Goal: Information Seeking & Learning: Learn about a topic

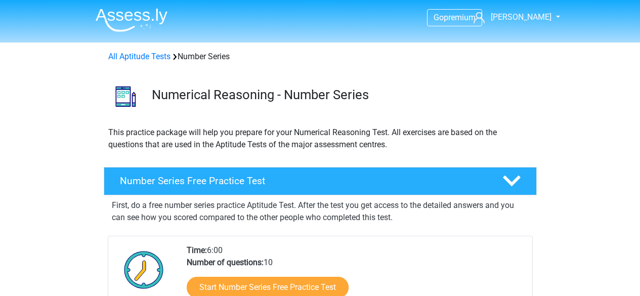
scroll to position [51, 0]
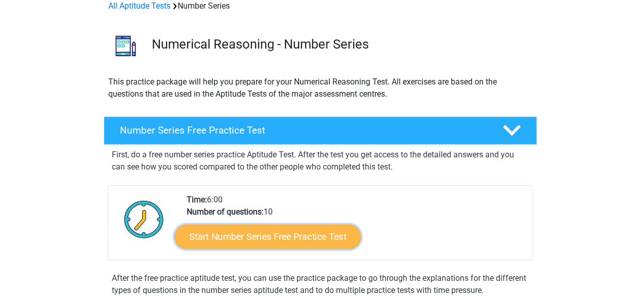
click at [304, 243] on link "Start Number Series Free Practice Test" at bounding box center [268, 236] width 186 height 24
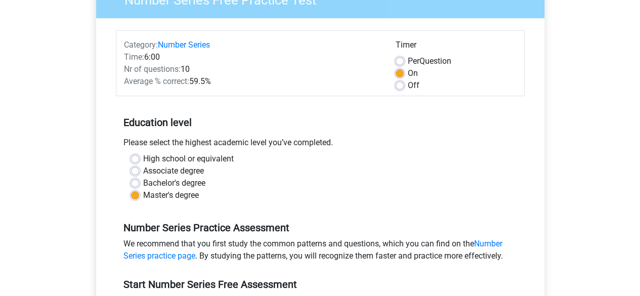
scroll to position [253, 0]
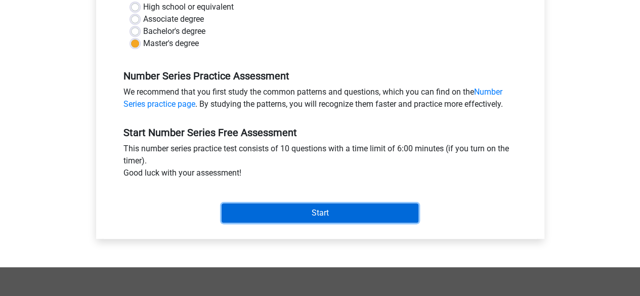
click at [319, 212] on input "Start" at bounding box center [320, 212] width 197 height 19
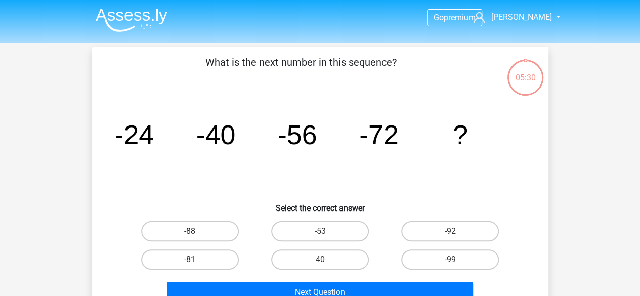
click at [211, 225] on label "-88" at bounding box center [190, 231] width 98 height 20
click at [196, 231] on input "-88" at bounding box center [193, 234] width 7 height 7
radio input "true"
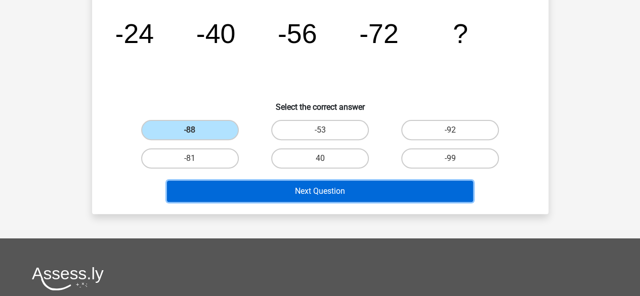
click at [287, 194] on button "Next Question" at bounding box center [320, 191] width 306 height 21
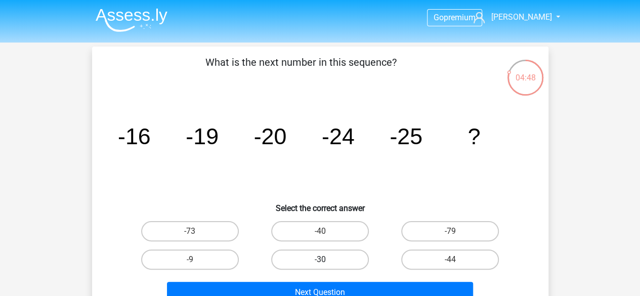
click at [337, 257] on label "-30" at bounding box center [320, 259] width 98 height 20
click at [326, 259] on input "-30" at bounding box center [323, 262] width 7 height 7
radio input "true"
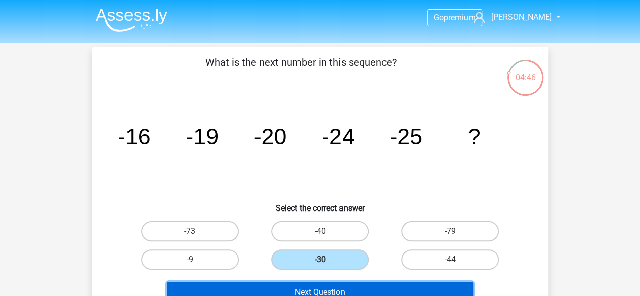
click at [332, 284] on button "Next Question" at bounding box center [320, 292] width 306 height 21
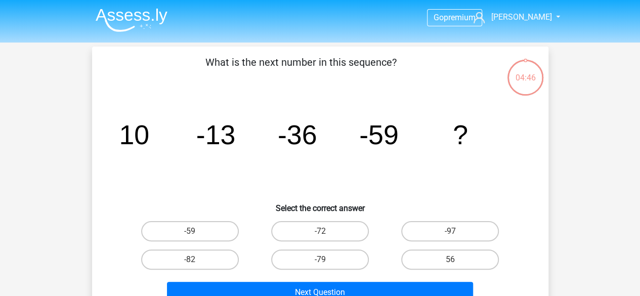
scroll to position [47, 0]
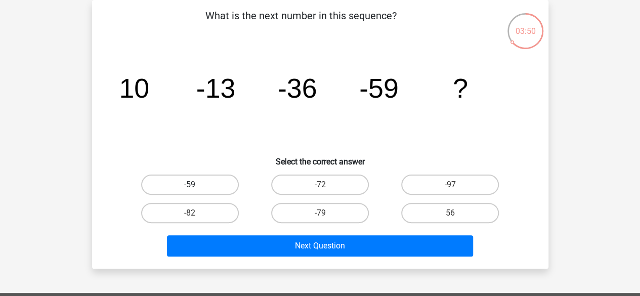
click at [166, 183] on label "-59" at bounding box center [190, 185] width 98 height 20
click at [190, 185] on input "-59" at bounding box center [193, 188] width 7 height 7
radio input "true"
click at [172, 210] on label "-82" at bounding box center [190, 213] width 98 height 20
click at [190, 213] on input "-82" at bounding box center [193, 216] width 7 height 7
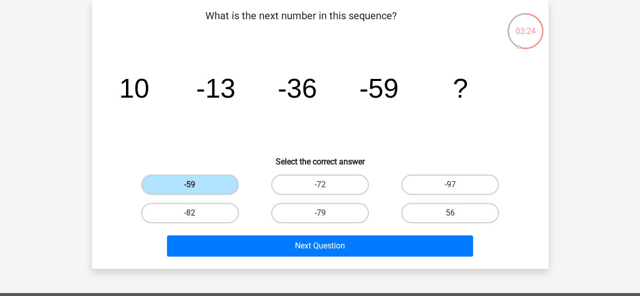
radio input "true"
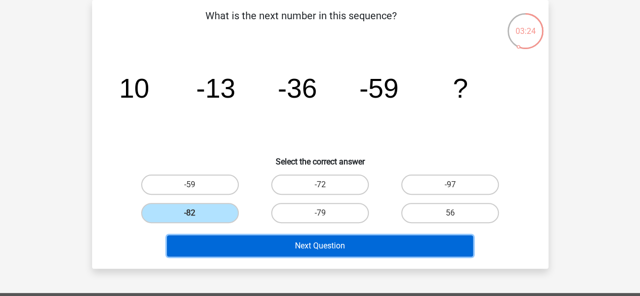
click at [259, 245] on button "Next Question" at bounding box center [320, 245] width 306 height 21
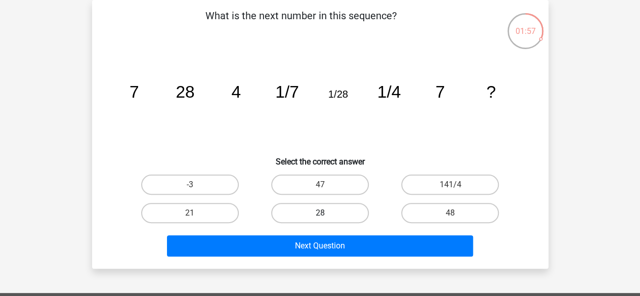
click at [327, 209] on label "28" at bounding box center [320, 213] width 98 height 20
click at [326, 213] on input "28" at bounding box center [323, 216] width 7 height 7
radio input "true"
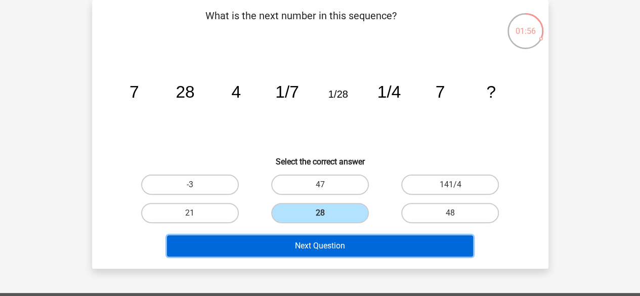
click at [325, 248] on button "Next Question" at bounding box center [320, 245] width 306 height 21
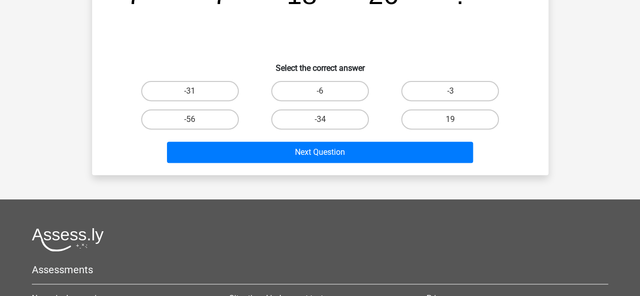
scroll to position [57, 0]
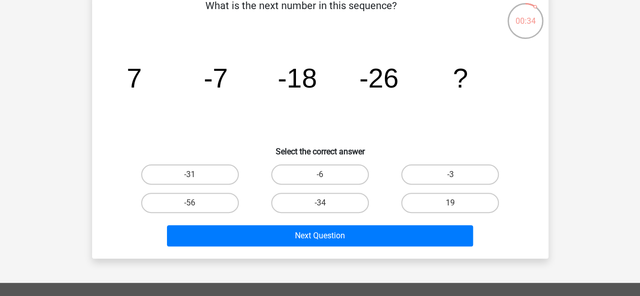
click at [324, 205] on input "-34" at bounding box center [323, 206] width 7 height 7
radio input "true"
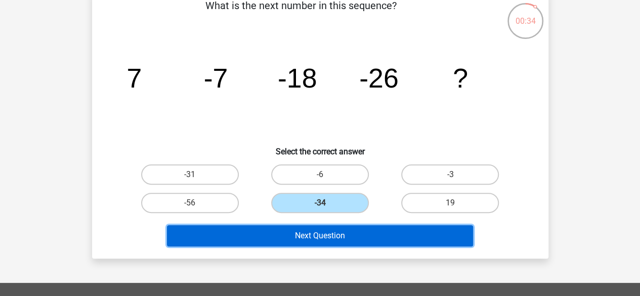
click at [337, 227] on button "Next Question" at bounding box center [320, 235] width 306 height 21
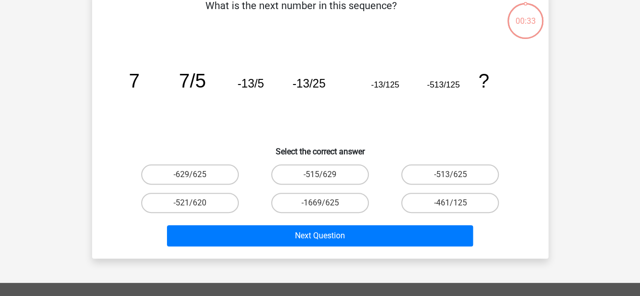
scroll to position [47, 0]
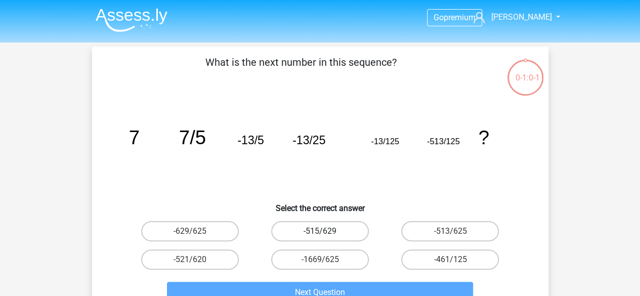
scroll to position [51, 0]
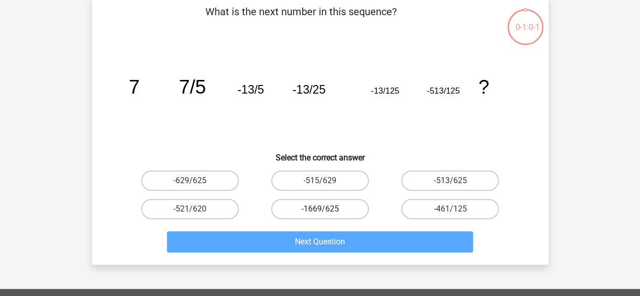
click at [352, 213] on label "-1669/625" at bounding box center [320, 209] width 98 height 20
click at [326, 213] on input "-1669/625" at bounding box center [323, 212] width 7 height 7
radio input "true"
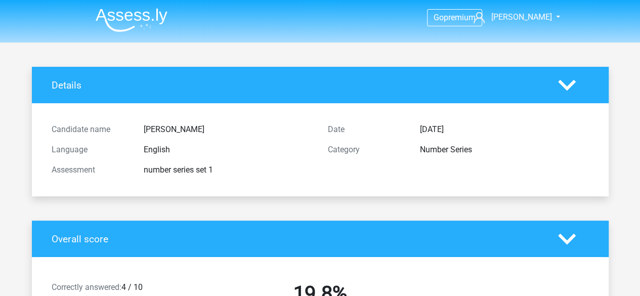
click at [355, 234] on h4 "Overall score" at bounding box center [297, 239] width 491 height 12
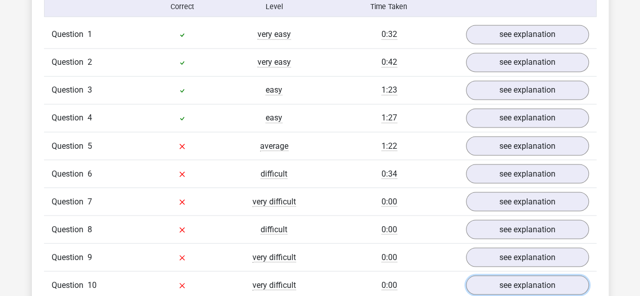
scroll to position [809, 0]
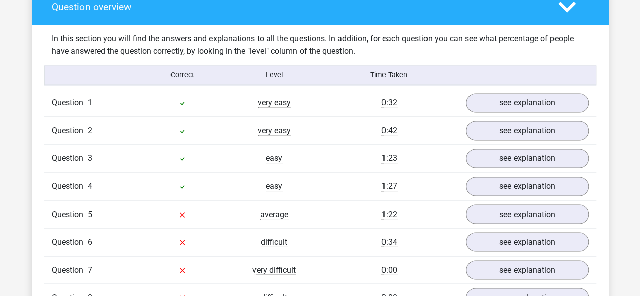
scroll to position [759, 0]
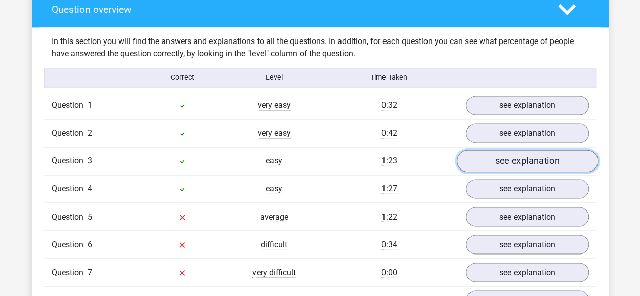
click at [489, 160] on link "see explanation" at bounding box center [526, 161] width 141 height 22
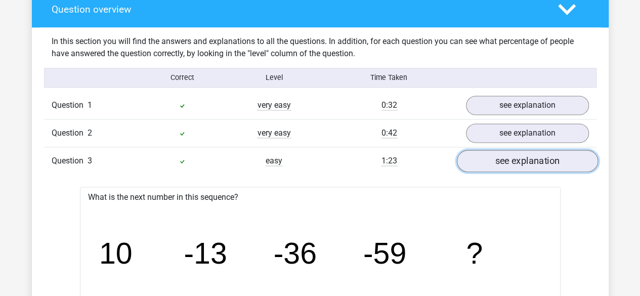
click at [498, 157] on link "see explanation" at bounding box center [526, 161] width 141 height 22
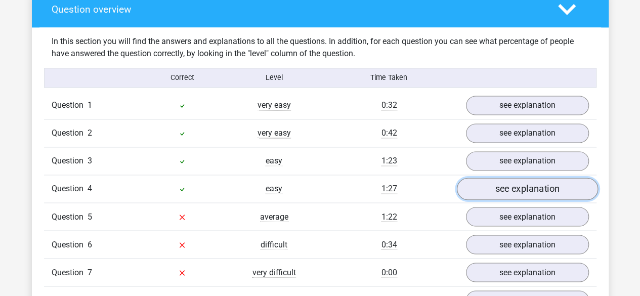
click at [536, 181] on link "see explanation" at bounding box center [526, 189] width 141 height 22
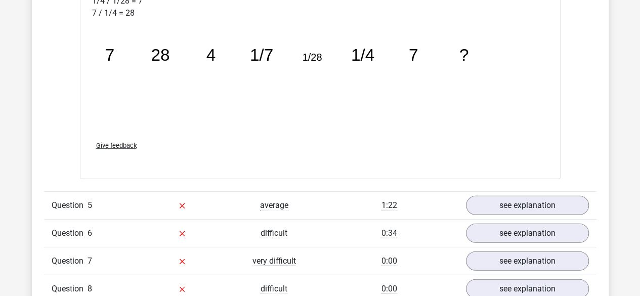
scroll to position [1315, 0]
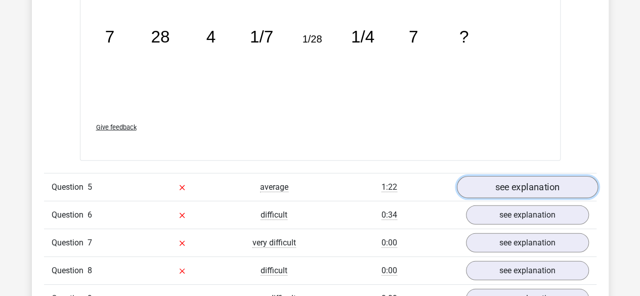
click at [518, 186] on link "see explanation" at bounding box center [526, 187] width 141 height 22
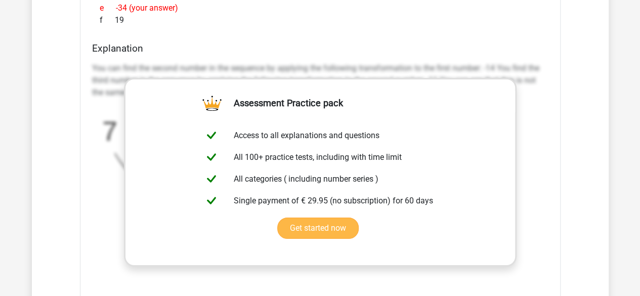
scroll to position [1973, 0]
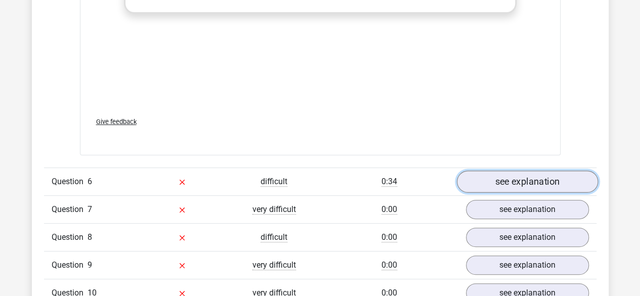
click at [519, 174] on link "see explanation" at bounding box center [526, 181] width 141 height 22
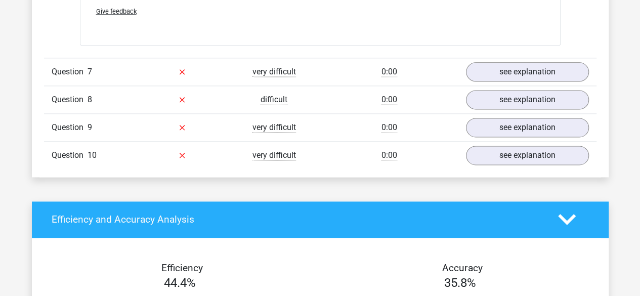
scroll to position [2580, 0]
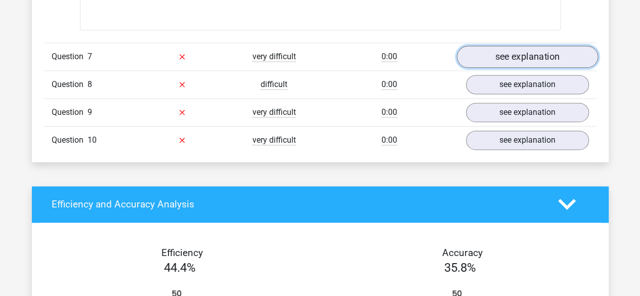
click at [514, 53] on link "see explanation" at bounding box center [526, 57] width 141 height 22
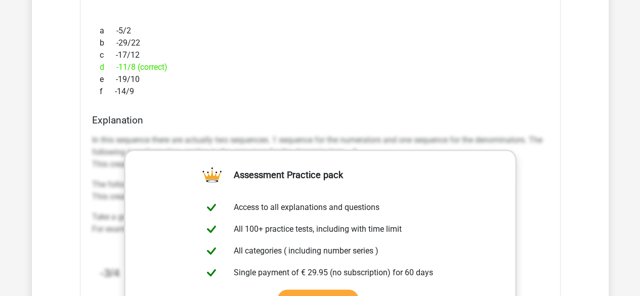
scroll to position [3035, 0]
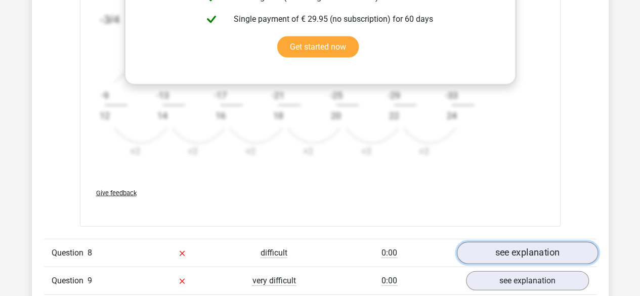
click at [529, 247] on link "see explanation" at bounding box center [526, 253] width 141 height 22
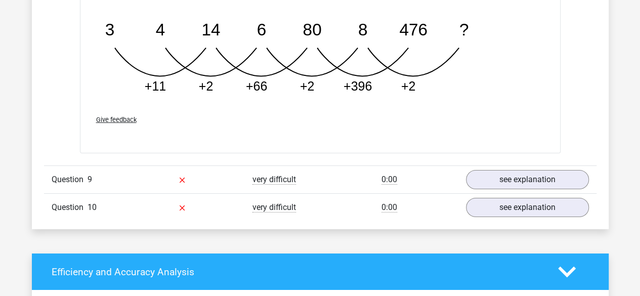
scroll to position [3642, 0]
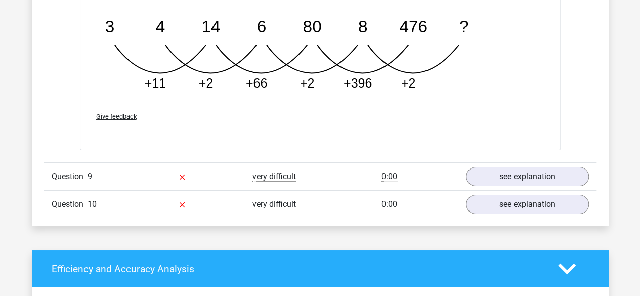
click at [521, 182] on div "Question 9 very difficult 0:00 see explanation" at bounding box center [320, 176] width 552 height 28
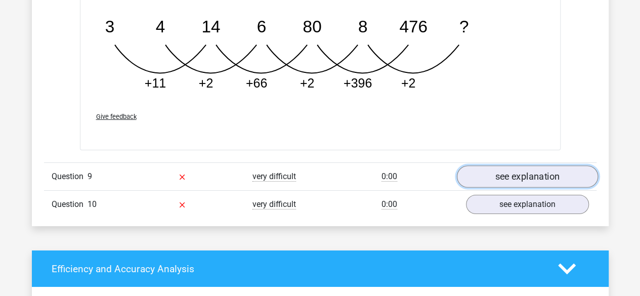
click at [520, 172] on link "see explanation" at bounding box center [526, 176] width 141 height 22
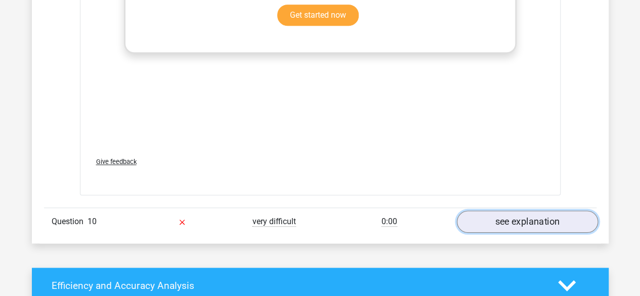
click at [525, 216] on link "see explanation" at bounding box center [526, 221] width 141 height 22
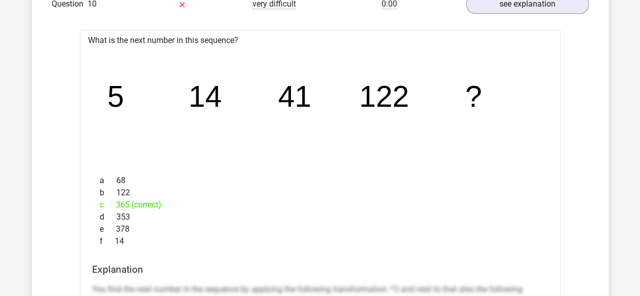
scroll to position [4451, 0]
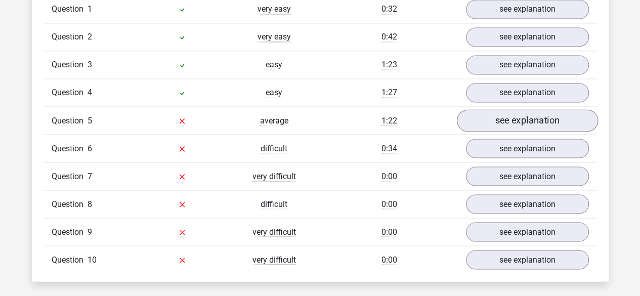
scroll to position [809, 0]
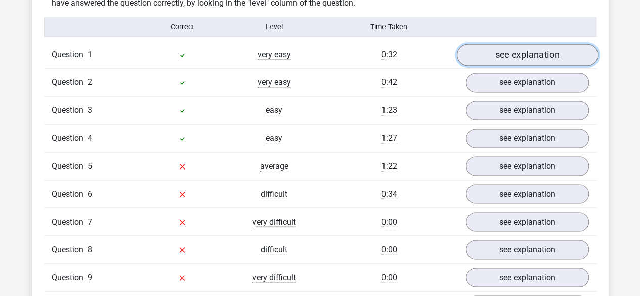
click at [493, 55] on link "see explanation" at bounding box center [526, 55] width 141 height 22
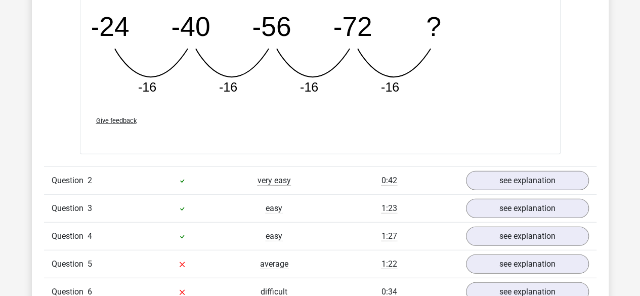
scroll to position [1265, 0]
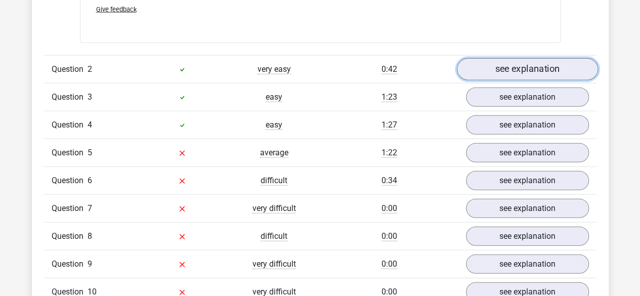
click at [553, 62] on link "see explanation" at bounding box center [526, 69] width 141 height 22
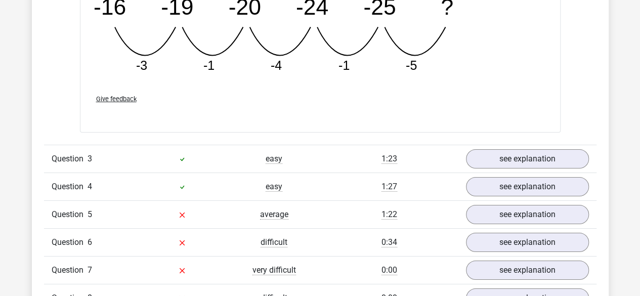
scroll to position [1720, 0]
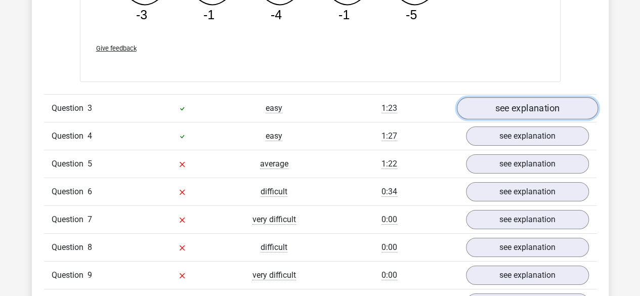
click at [485, 110] on link "see explanation" at bounding box center [526, 108] width 141 height 22
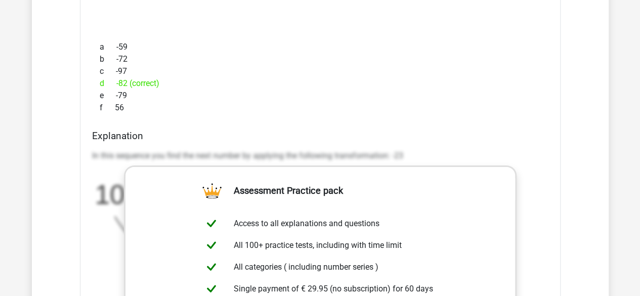
scroll to position [1973, 0]
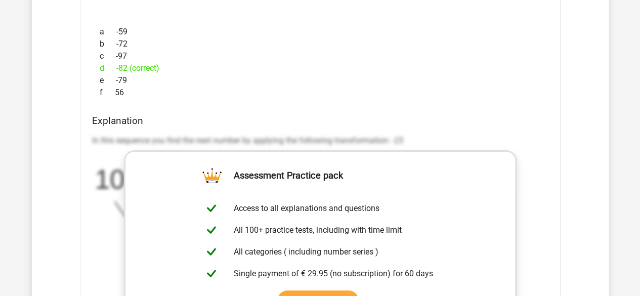
click at [483, 118] on h4 "Explanation" at bounding box center [320, 121] width 456 height 12
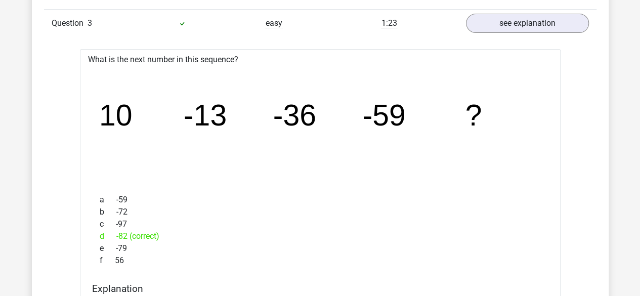
scroll to position [1821, 0]
